Goal: Information Seeking & Learning: Check status

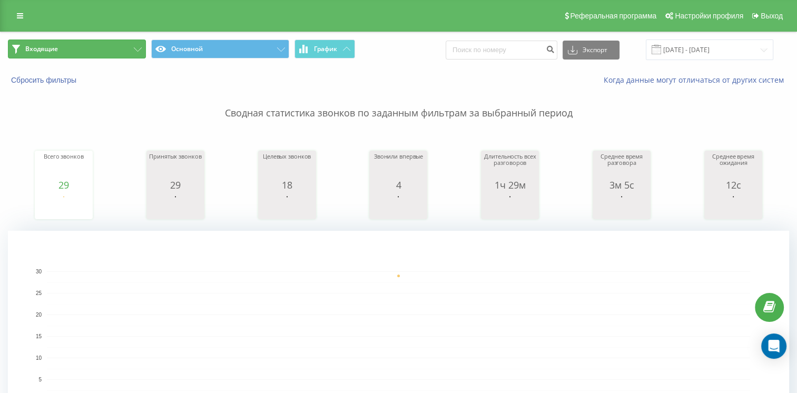
click at [80, 42] on button "Входящие" at bounding box center [77, 48] width 138 height 19
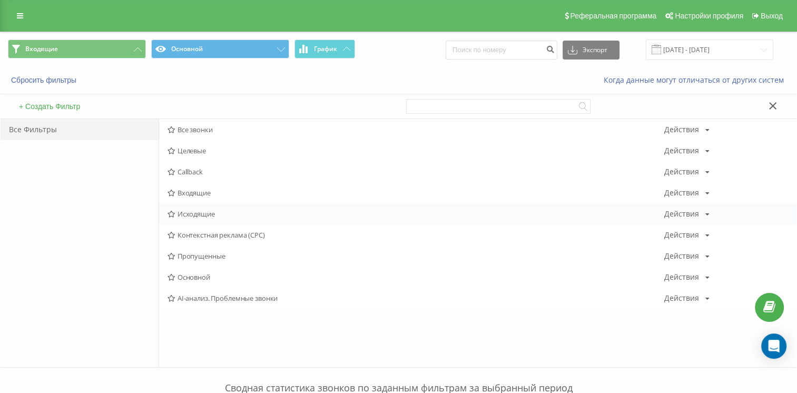
click at [196, 212] on span "Исходящие" at bounding box center [415, 213] width 496 height 7
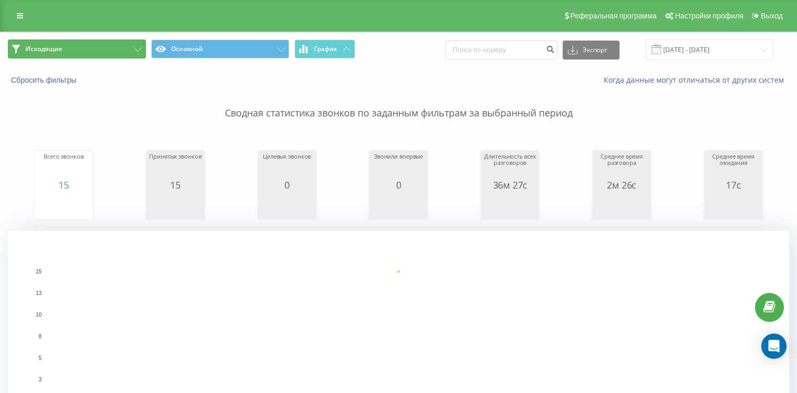
click at [96, 51] on button "Исходящие" at bounding box center [77, 48] width 138 height 19
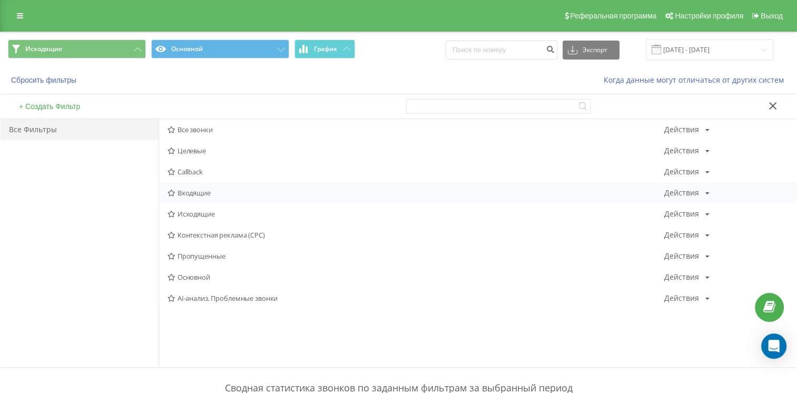
click at [181, 194] on span "Входящие" at bounding box center [415, 192] width 496 height 7
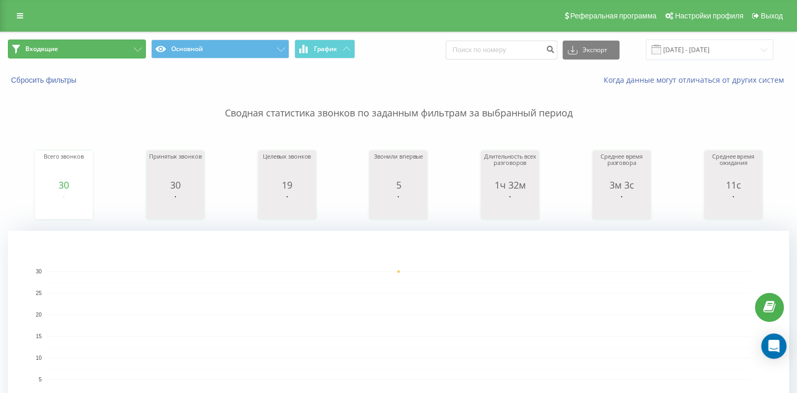
click at [96, 47] on button "Входящие" at bounding box center [77, 48] width 138 height 19
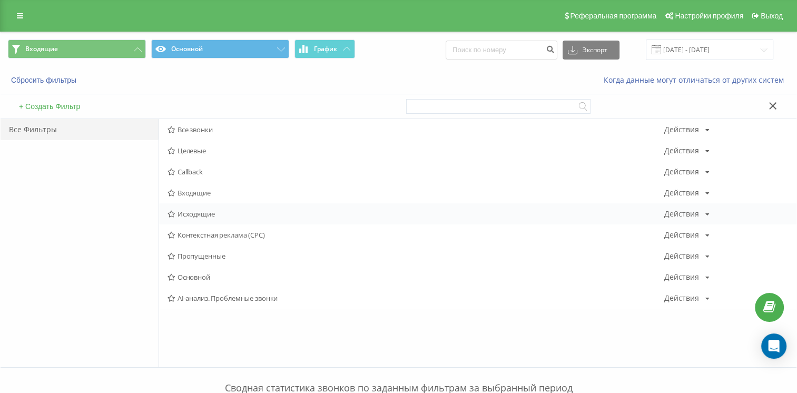
click at [182, 210] on span "Исходящие" at bounding box center [415, 213] width 496 height 7
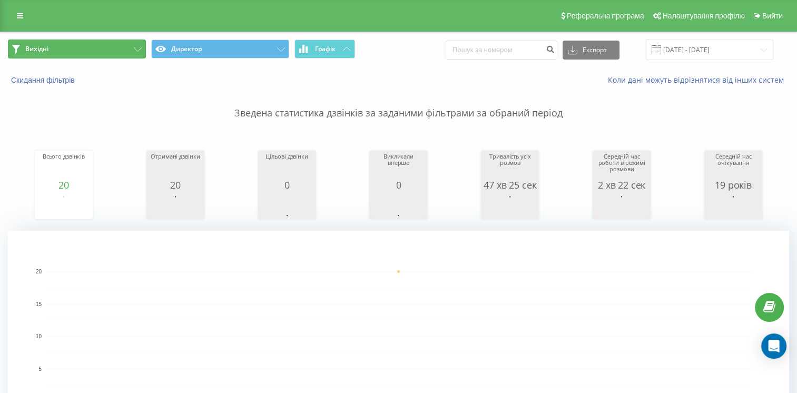
click at [93, 52] on button "Вихідні" at bounding box center [77, 48] width 138 height 19
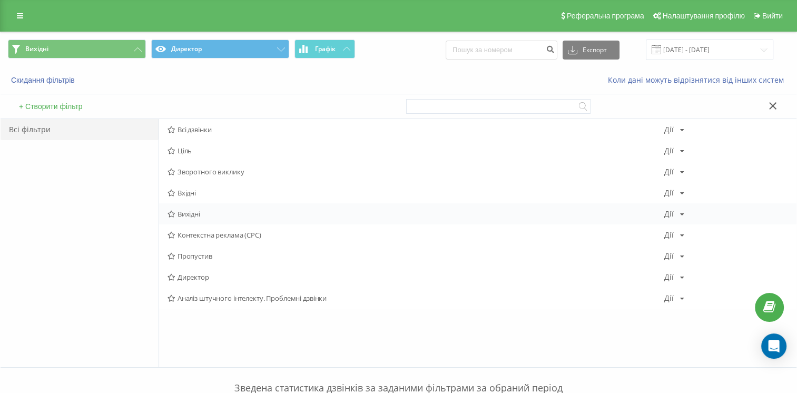
click at [221, 208] on div "Вихідні Дії Редактировать Копировать Удалить По умолчанию Поделиться" at bounding box center [477, 213] width 637 height 21
click at [212, 191] on span "Вхідні" at bounding box center [415, 192] width 496 height 7
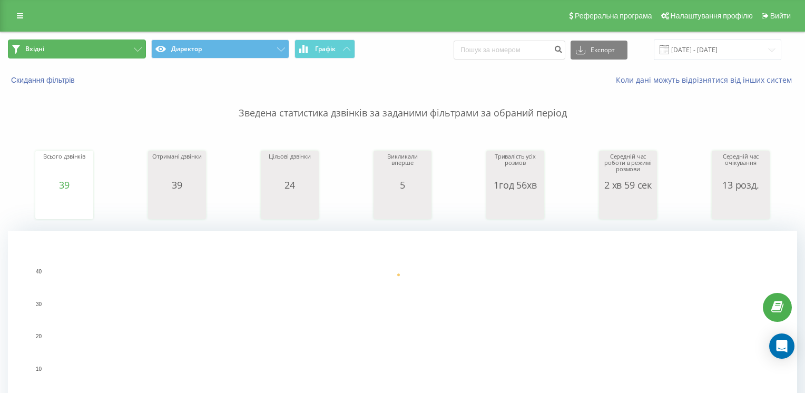
click at [118, 48] on button "Вхідні" at bounding box center [77, 48] width 138 height 19
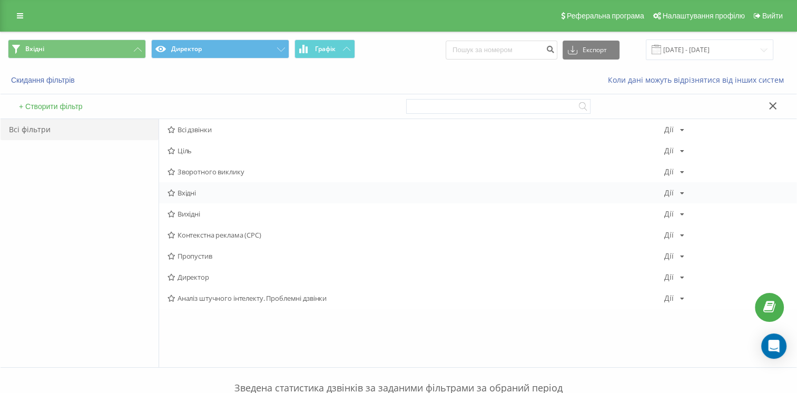
click at [205, 195] on span "Вхідні" at bounding box center [415, 192] width 496 height 7
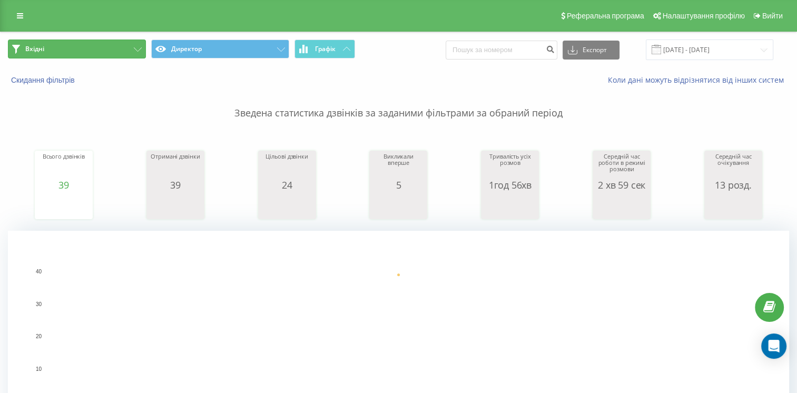
click at [106, 55] on button "Вхідні" at bounding box center [77, 48] width 138 height 19
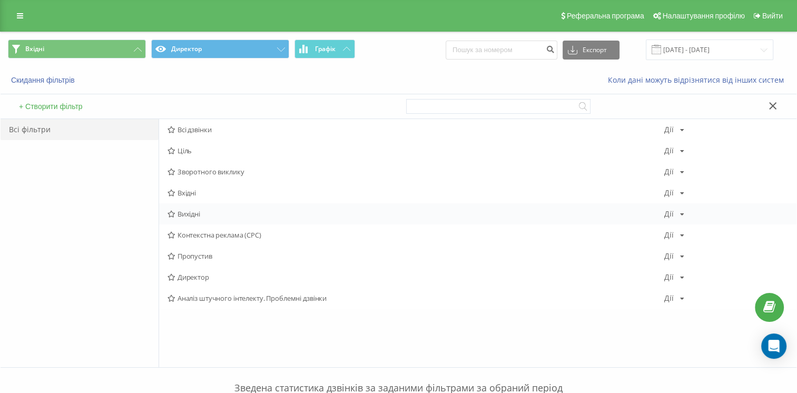
click at [196, 216] on font "Вихідні" at bounding box center [188, 213] width 23 height 7
